Goal: Information Seeking & Learning: Learn about a topic

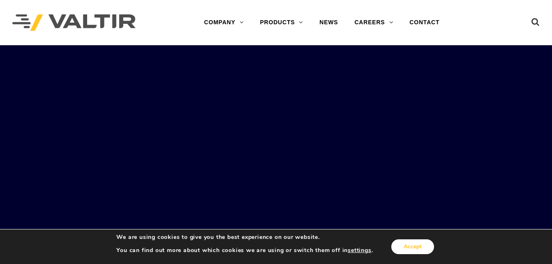
click at [413, 249] on button "Accept" at bounding box center [412, 246] width 43 height 15
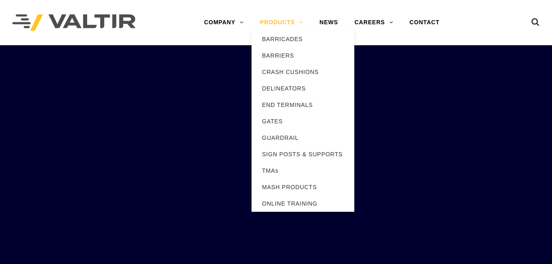
click at [292, 23] on link "PRODUCTS" at bounding box center [282, 22] width 60 height 16
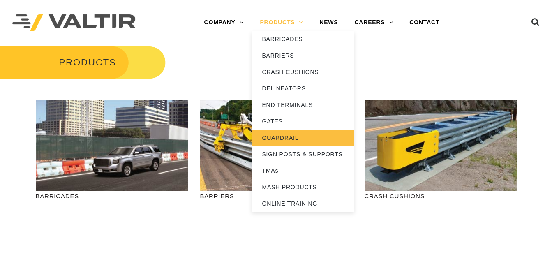
click at [289, 134] on link "GUARDRAIL" at bounding box center [303, 137] width 103 height 16
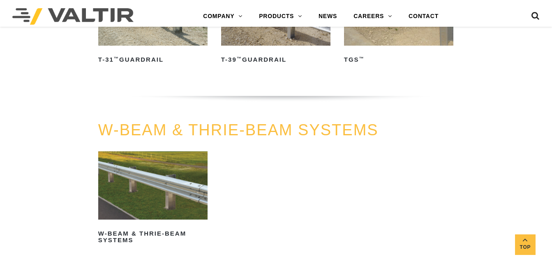
scroll to position [493, 0]
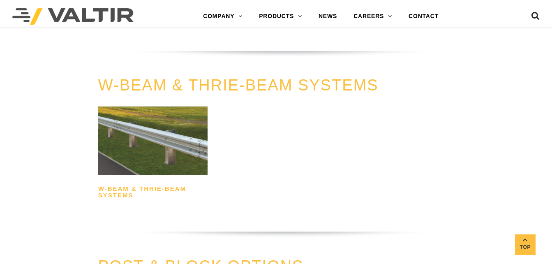
click at [132, 194] on h2 "W-Beam & Thrie-Beam Systems" at bounding box center [152, 192] width 109 height 20
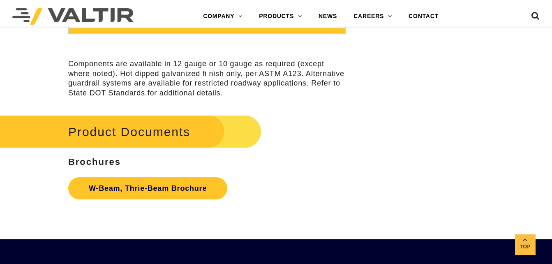
scroll to position [2342, 0]
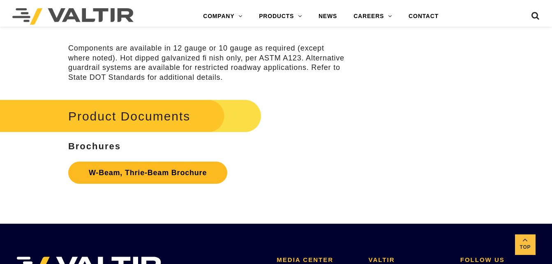
click at [135, 170] on link "W-Beam, Thrie-Beam Brochure" at bounding box center [147, 173] width 159 height 22
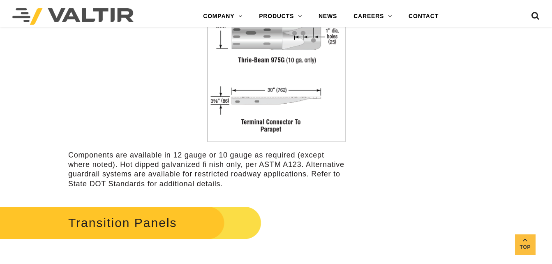
scroll to position [1767, 0]
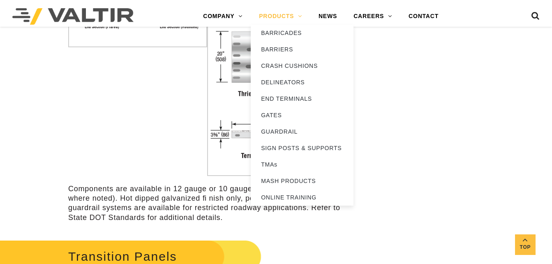
click at [302, 15] on link "PRODUCTS" at bounding box center [281, 16] width 60 height 16
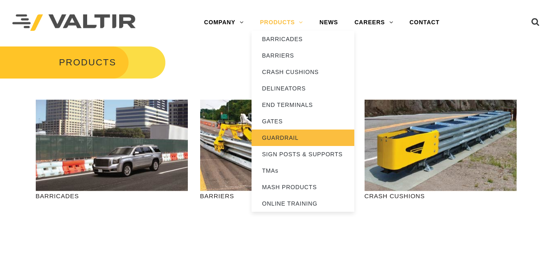
click at [280, 138] on link "GUARDRAIL" at bounding box center [303, 137] width 103 height 16
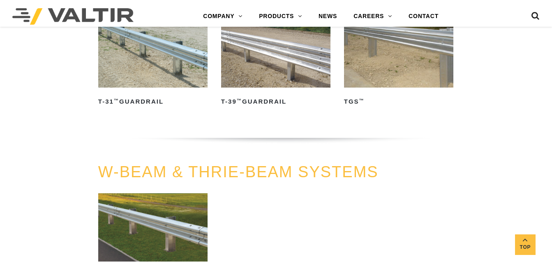
scroll to position [411, 0]
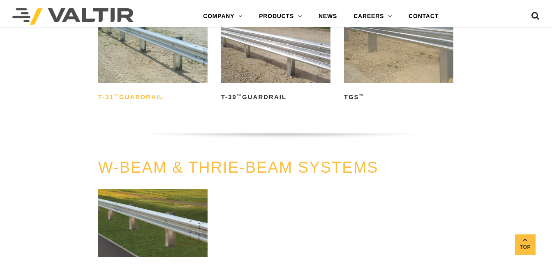
click at [138, 95] on h2 "T-31 ™ Guardrail" at bounding box center [152, 96] width 109 height 13
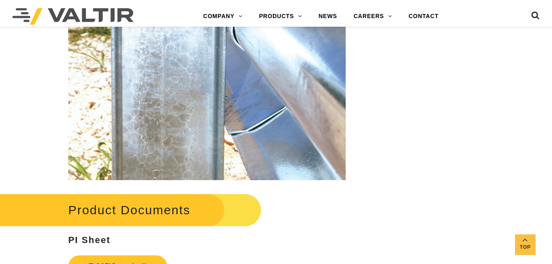
scroll to position [1274, 0]
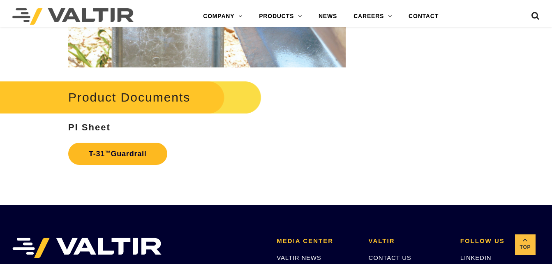
click at [141, 147] on link "T-31 ™ Guardrail" at bounding box center [117, 154] width 99 height 22
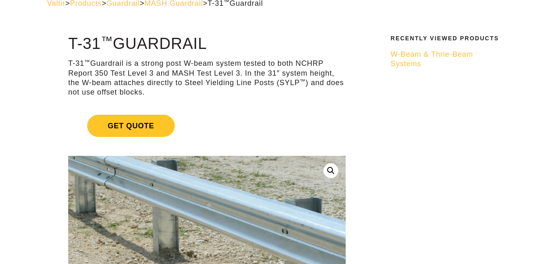
scroll to position [0, 0]
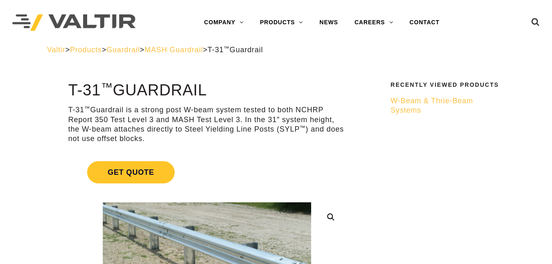
click at [203, 51] on span "MASH Guardrail" at bounding box center [174, 50] width 58 height 8
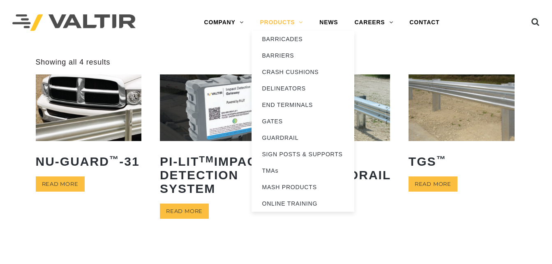
click at [278, 23] on link "PRODUCTS" at bounding box center [282, 22] width 60 height 16
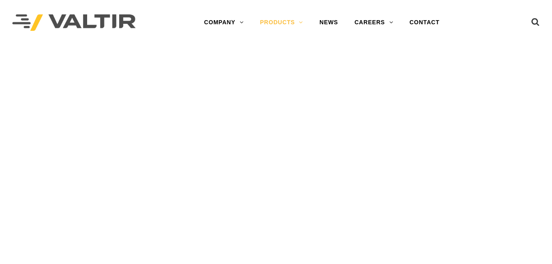
click at [272, 134] on div "VIEW BARRIERS" at bounding box center [276, 131] width 119 height 27
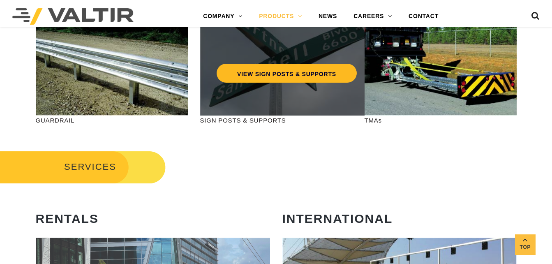
scroll to position [247, 0]
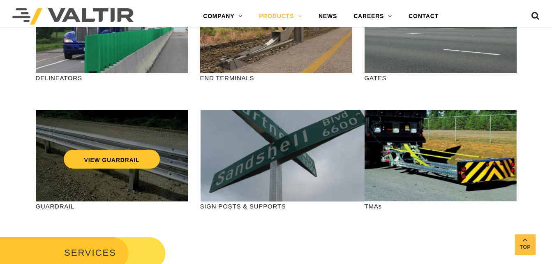
click at [159, 152] on div "VIEW GUARDRAIL" at bounding box center [111, 141] width 119 height 27
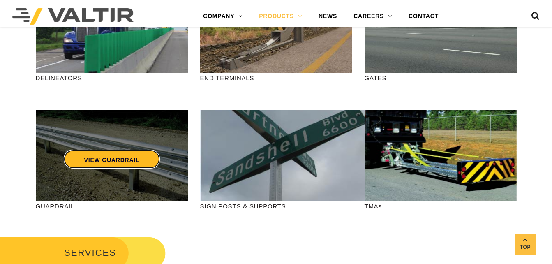
click at [139, 159] on link "VIEW GUARDRAIL" at bounding box center [111, 159] width 97 height 19
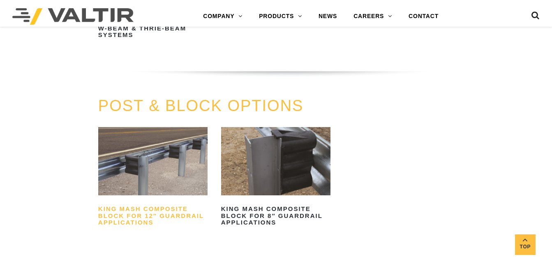
scroll to position [699, 0]
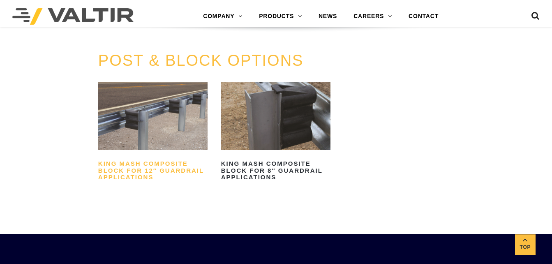
click at [131, 170] on h2 "King MASH Composite Block for 12″ Guardrail Applications" at bounding box center [152, 170] width 109 height 27
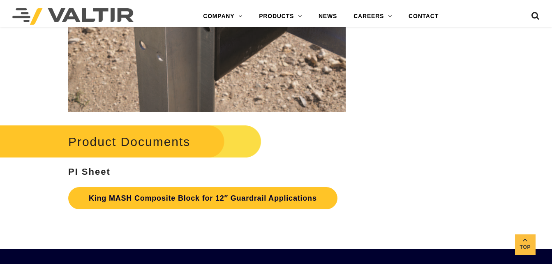
scroll to position [1726, 0]
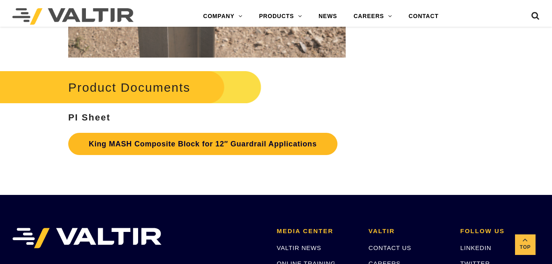
click at [198, 155] on link "King MASH Composite Block for 12″ Guardrail Applications" at bounding box center [202, 144] width 269 height 22
